Goal: Transaction & Acquisition: Download file/media

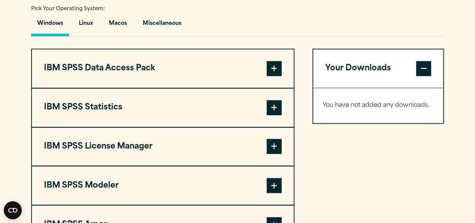
scroll to position [605, 0]
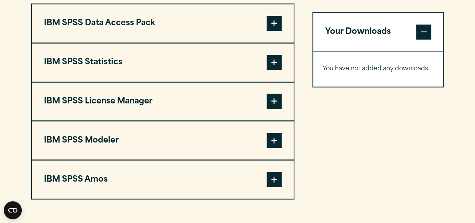
click at [276, 64] on span at bounding box center [274, 62] width 15 height 15
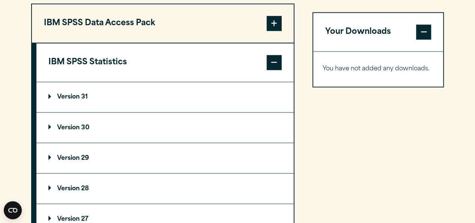
click at [87, 152] on summary "Version 29" at bounding box center [164, 158] width 257 height 30
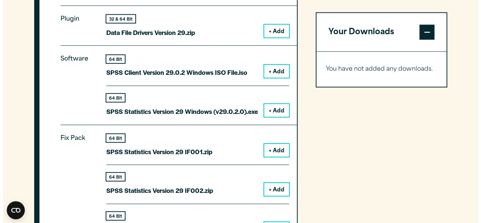
scroll to position [751, 0]
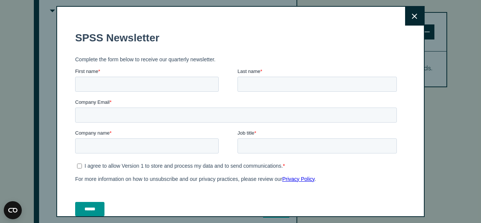
drag, startPoint x: 478, startPoint y: 79, endPoint x: 480, endPoint y: 99, distance: 20.4
click at [411, 18] on button "Close" at bounding box center [414, 16] width 19 height 19
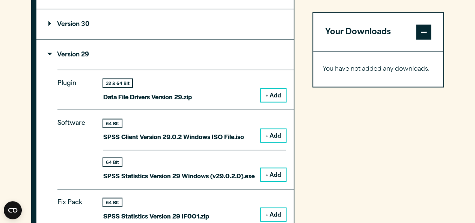
scroll to position [695, 0]
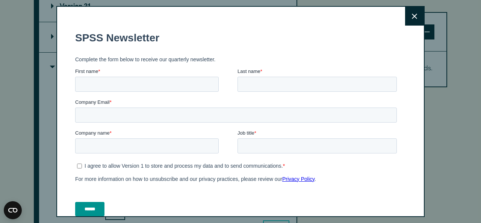
click at [407, 19] on button "Close" at bounding box center [414, 16] width 19 height 19
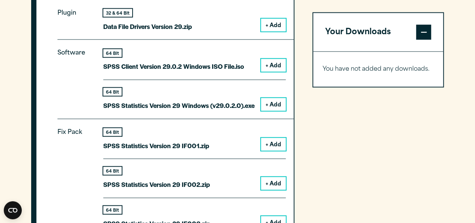
scroll to position [773, 0]
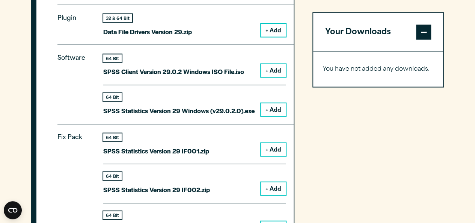
click at [282, 112] on button "+ Add" at bounding box center [273, 109] width 25 height 13
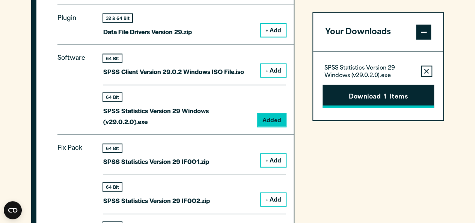
click at [378, 104] on button "Download 1 Items" at bounding box center [379, 96] width 112 height 23
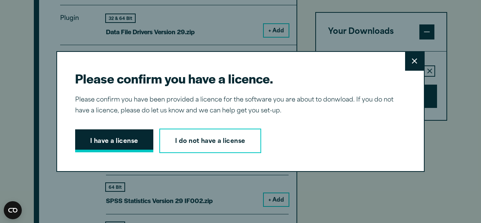
click at [95, 138] on button "I have a license" at bounding box center [114, 140] width 78 height 23
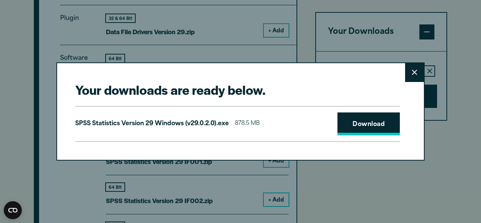
click at [365, 117] on link "Download" at bounding box center [368, 123] width 62 height 23
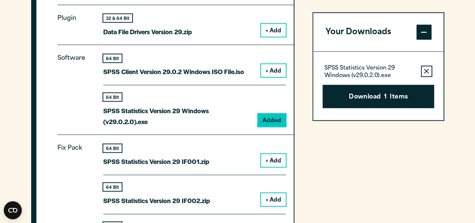
click at [409, 213] on div "Your downloads are ready below. Close SPSS Statistics Version 29 Windows (v29.0…" at bounding box center [237, 111] width 475 height 223
click at [77, 101] on p "Software" at bounding box center [74, 87] width 34 height 68
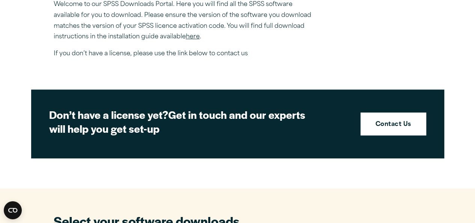
scroll to position [278, 0]
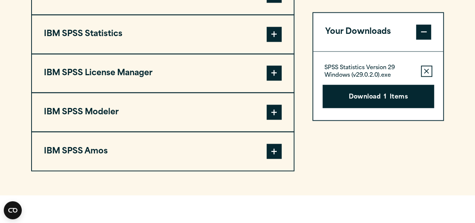
scroll to position [630, 0]
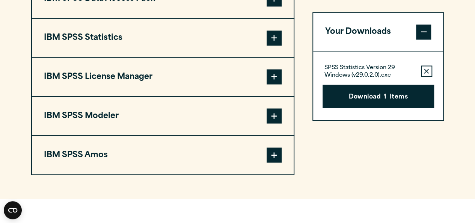
click at [273, 35] on span at bounding box center [274, 37] width 15 height 15
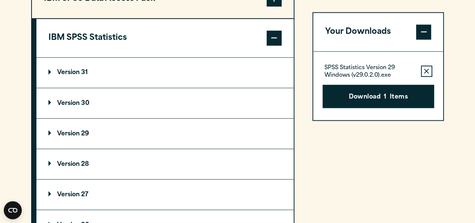
click at [74, 136] on summary "Version 29" at bounding box center [164, 133] width 257 height 30
